Goal: Book appointment/travel/reservation

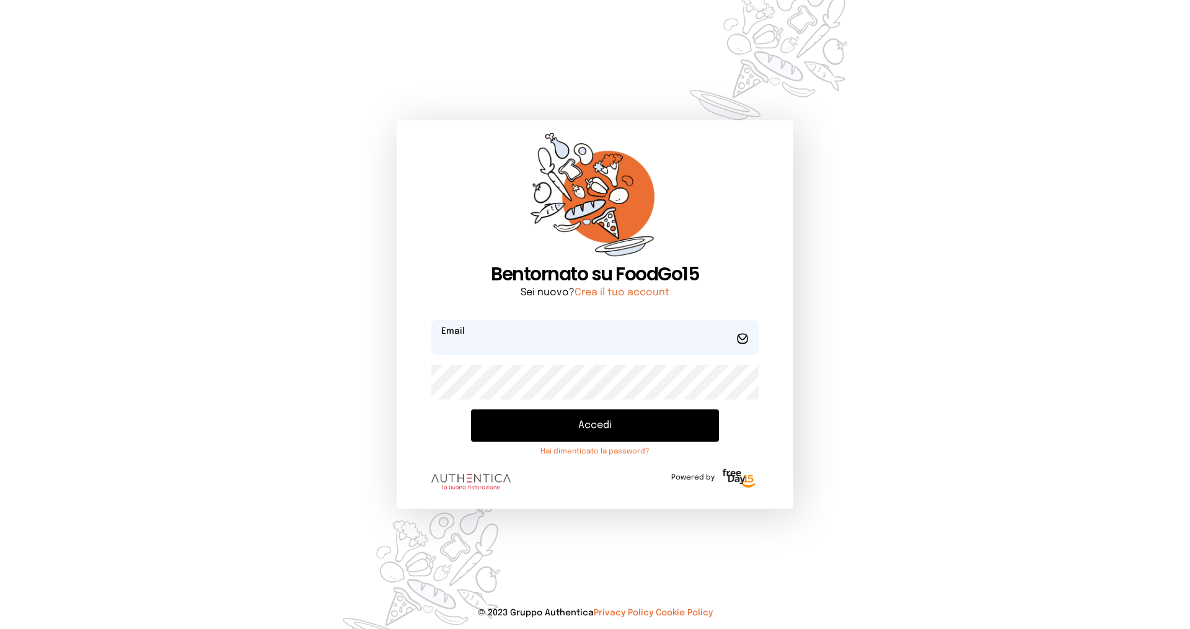
click at [504, 342] on input "email" at bounding box center [595, 337] width 327 height 35
click at [471, 409] on button "Accedi" at bounding box center [595, 425] width 248 height 32
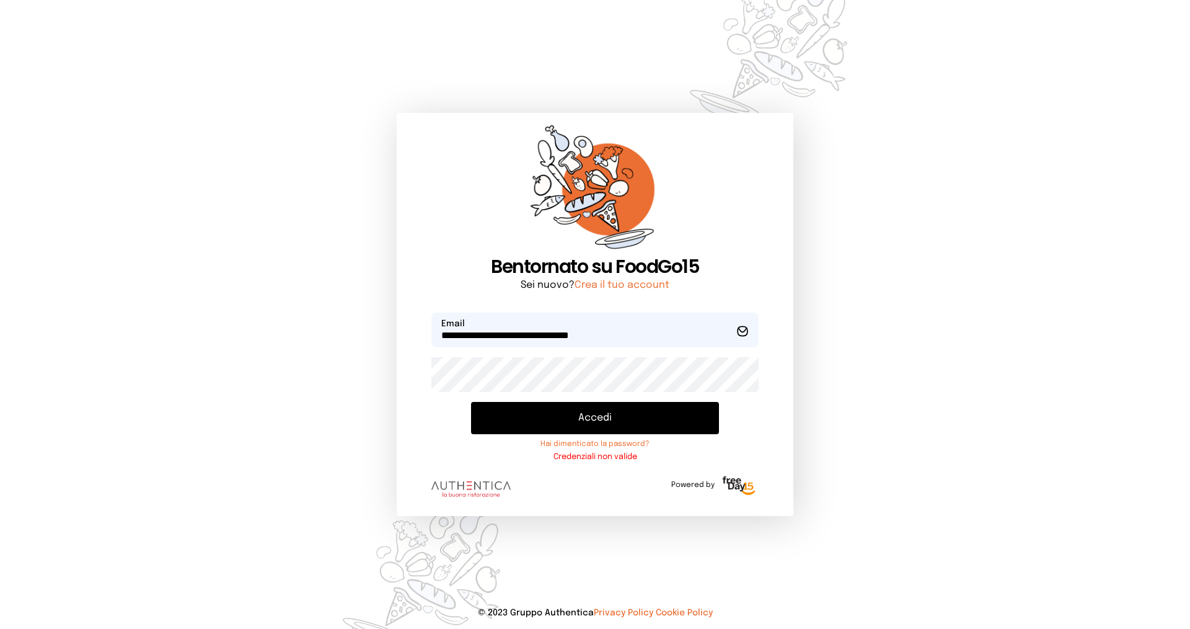
click at [562, 332] on input "**********" at bounding box center [595, 329] width 327 height 35
type input "**********"
click at [602, 415] on button "Accedi" at bounding box center [595, 418] width 248 height 32
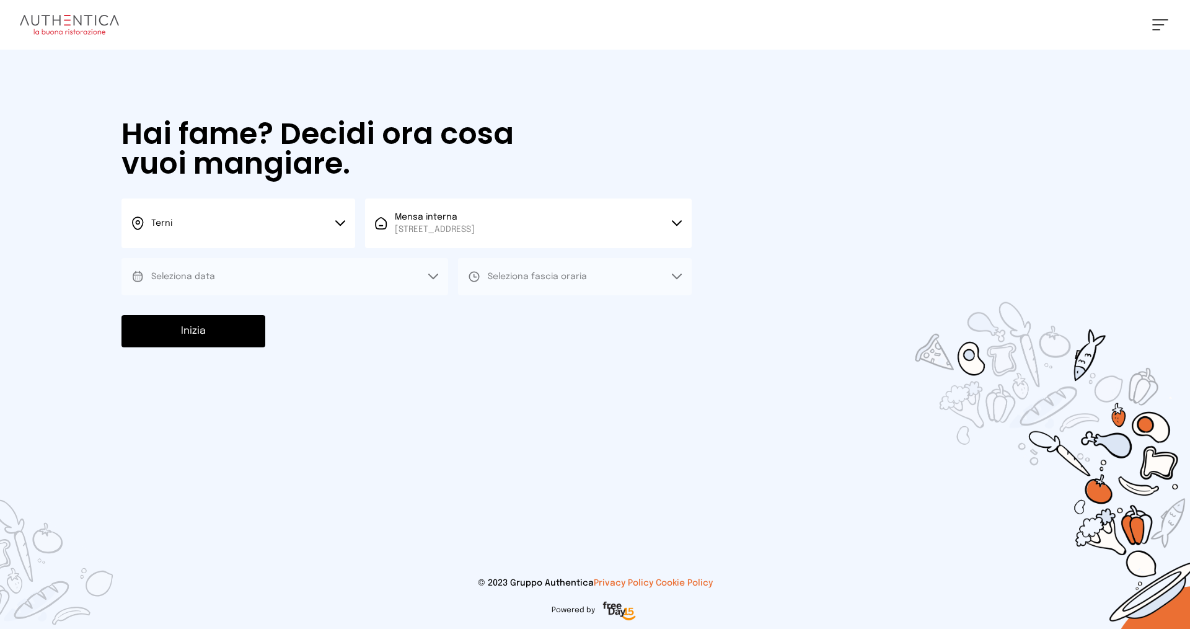
click at [441, 276] on button "Seleziona data" at bounding box center [285, 276] width 327 height 37
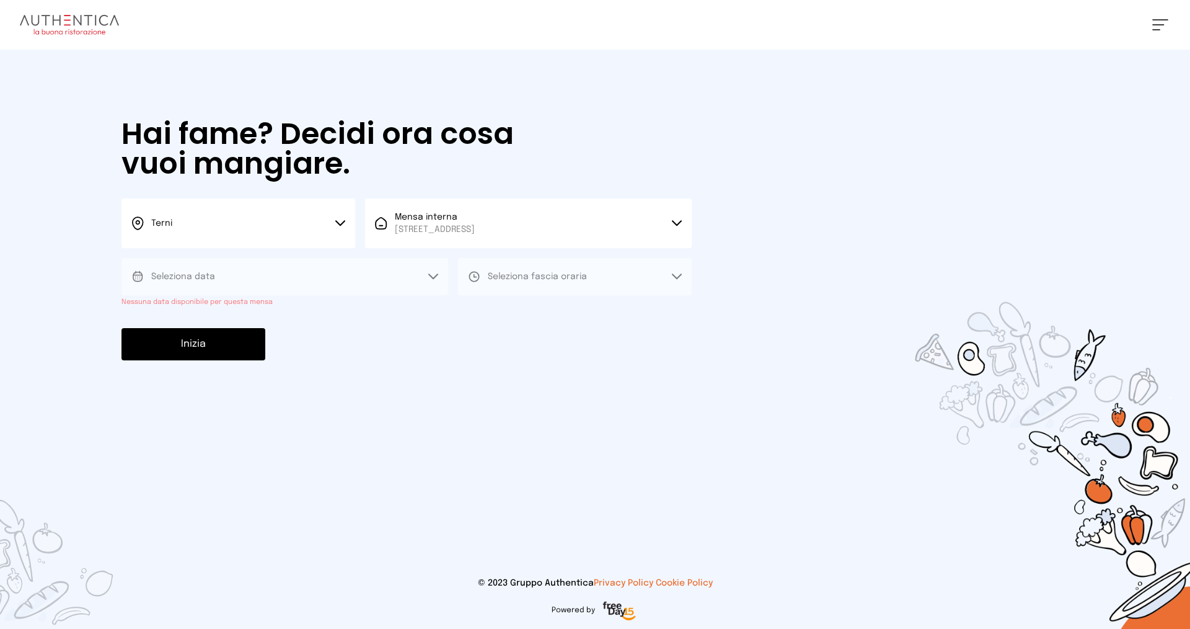
click at [430, 281] on button "Seleziona data" at bounding box center [285, 276] width 327 height 37
click at [434, 275] on icon at bounding box center [433, 276] width 10 height 6
click at [547, 281] on span "Seleziona fascia oraria" at bounding box center [537, 276] width 99 height 12
drag, startPoint x: 568, startPoint y: 344, endPoint x: 559, endPoint y: 348, distance: 10.0
click at [567, 345] on div "Inizia" at bounding box center [407, 344] width 570 height 32
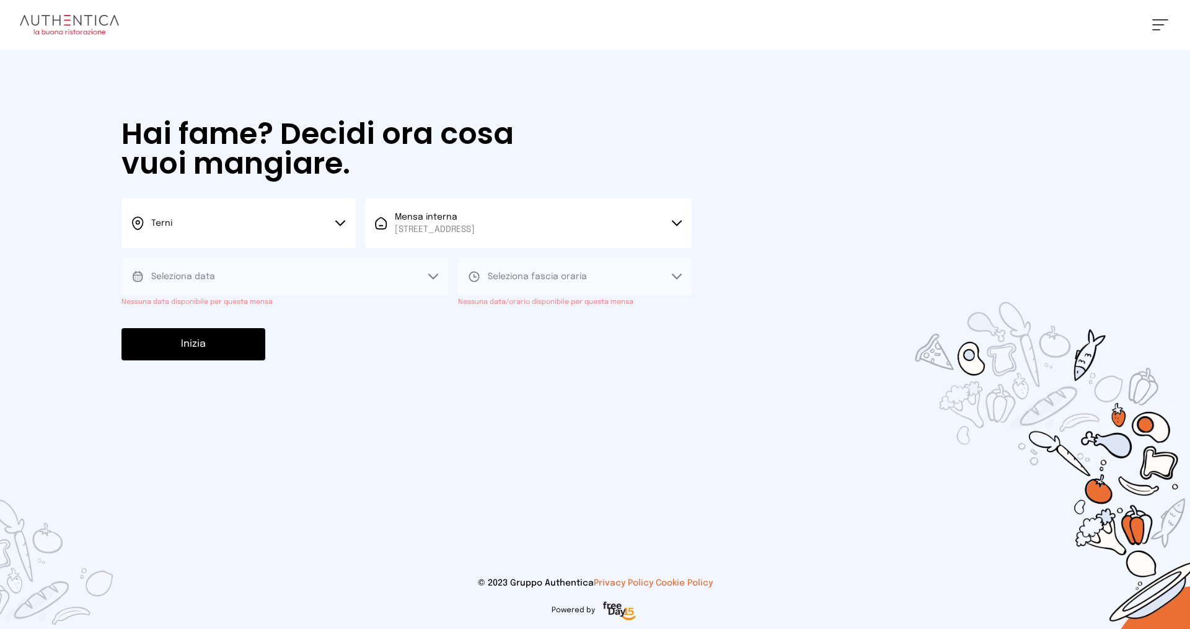
click at [333, 215] on button "Terni" at bounding box center [239, 223] width 234 height 50
click at [267, 254] on li "Terni" at bounding box center [239, 264] width 234 height 33
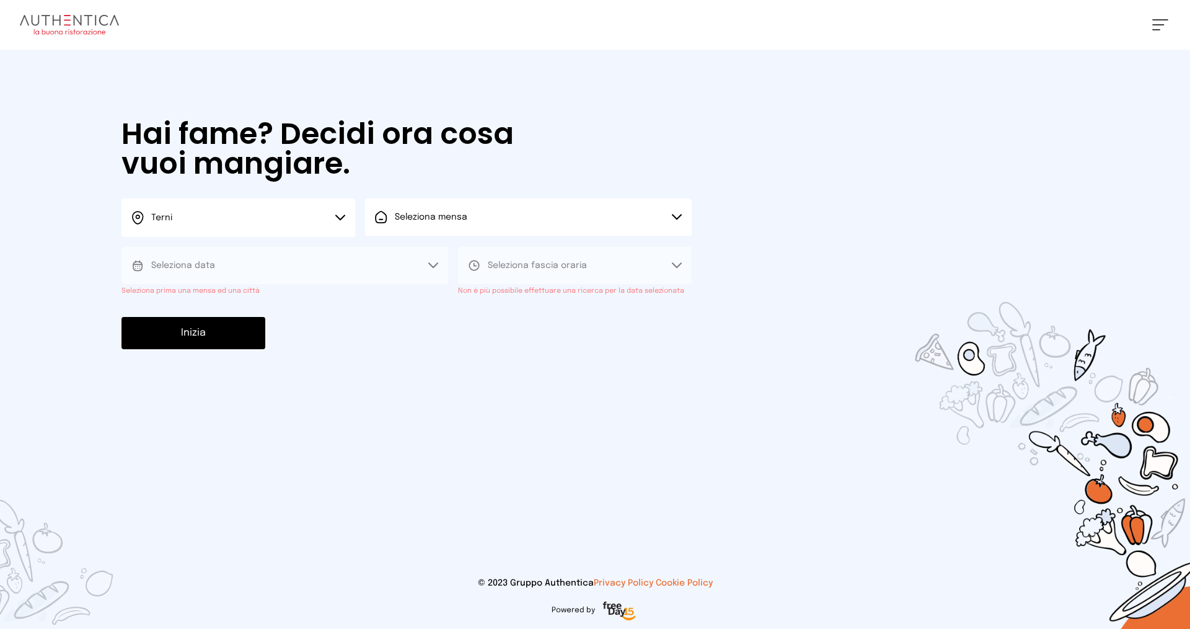
click at [649, 224] on button "Seleziona mensa" at bounding box center [528, 216] width 327 height 37
click at [475, 255] on span "Mensa interna" at bounding box center [435, 252] width 80 height 12
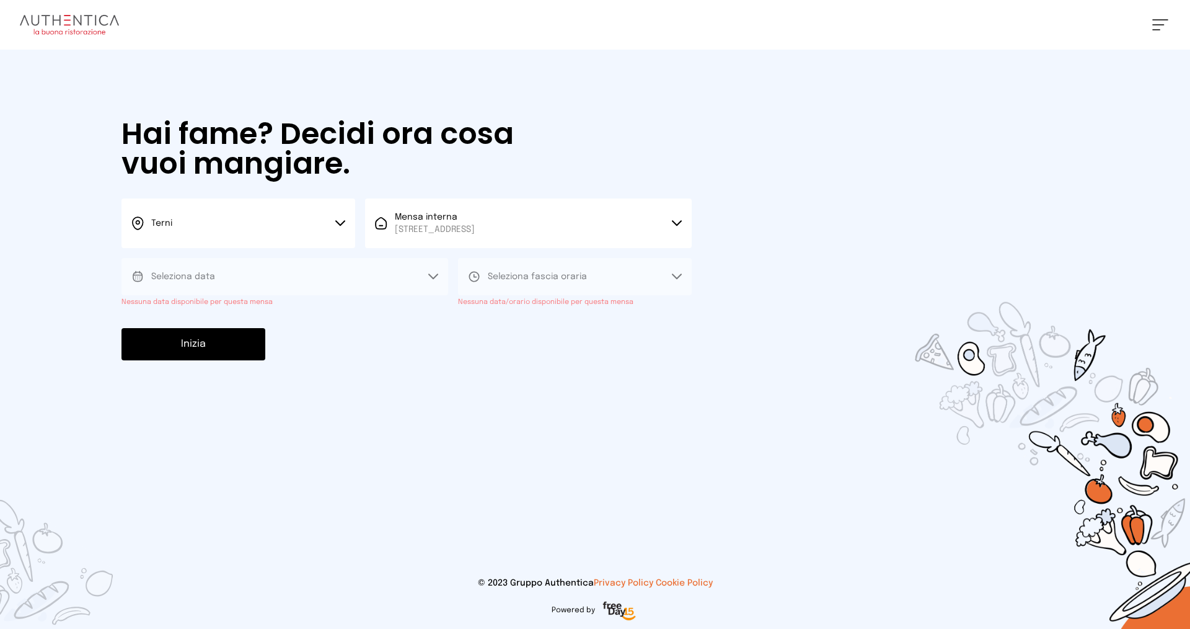
click at [435, 267] on button "Seleziona data" at bounding box center [285, 276] width 327 height 37
click at [386, 374] on div "Hai fame? Decidi ora cosa vuoi mangiare. Terni Scegli la città [GEOGRAPHIC_DATA…" at bounding box center [406, 240] width 595 height 380
click at [420, 282] on button "Seleziona data" at bounding box center [285, 276] width 327 height 37
click at [135, 272] on 1 at bounding box center [137, 276] width 9 height 9
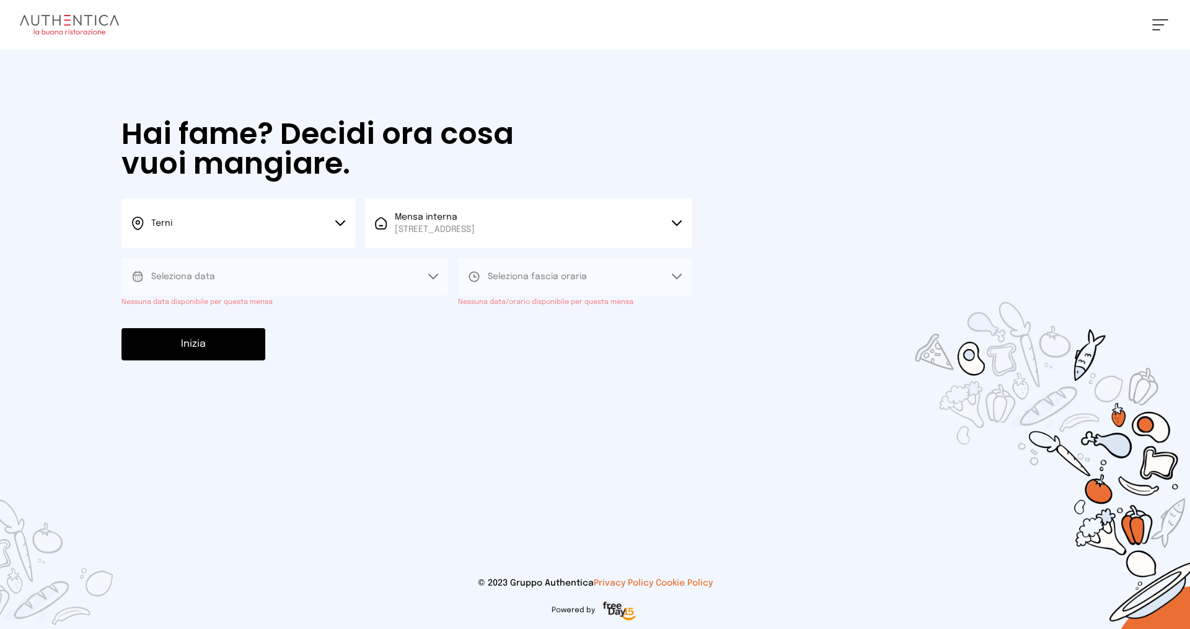
click at [1178, 1] on div "[PERSON_NAME] Impostazioni Wallet Home I miei ordini Nuova ricerca Elenco aller…" at bounding box center [595, 25] width 1190 height 50
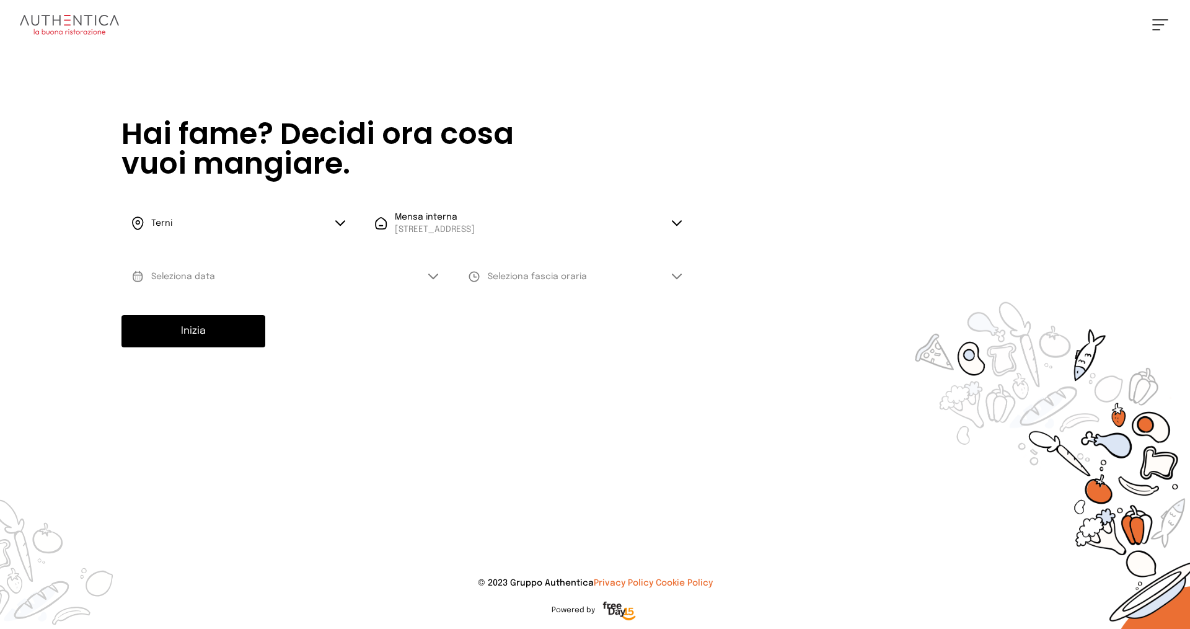
click at [430, 276] on icon at bounding box center [433, 276] width 9 height 4
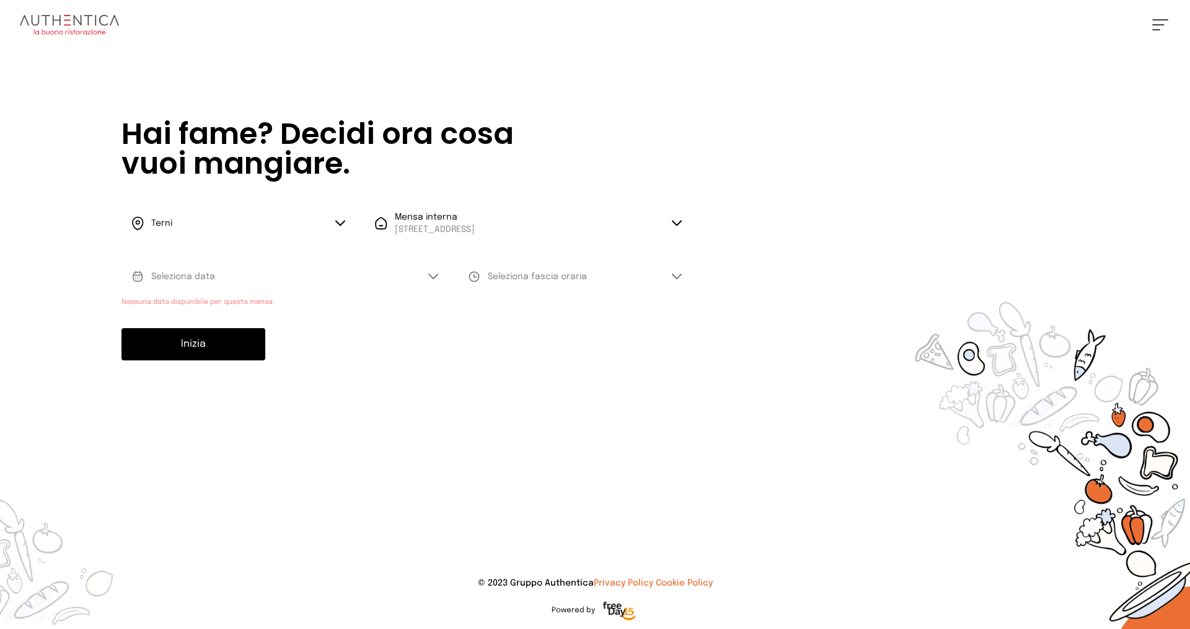
click at [523, 274] on span "Seleziona fascia oraria" at bounding box center [537, 276] width 99 height 9
click at [525, 358] on div "Inizia" at bounding box center [407, 344] width 570 height 32
